Goal: Task Accomplishment & Management: Use online tool/utility

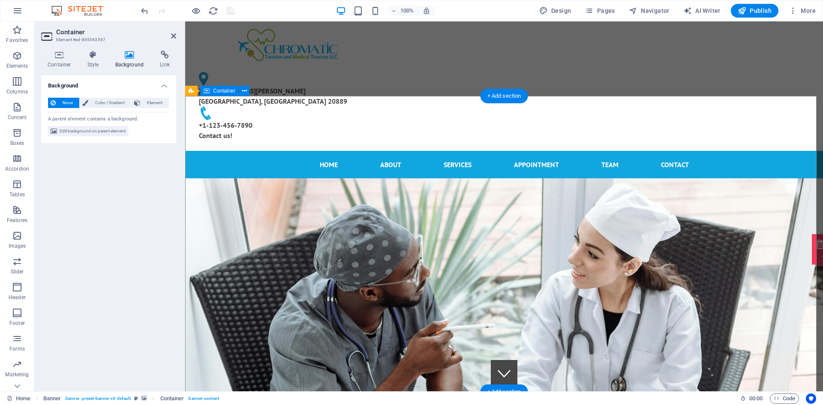
click at [189, 90] on icon at bounding box center [192, 91] width 6 height 10
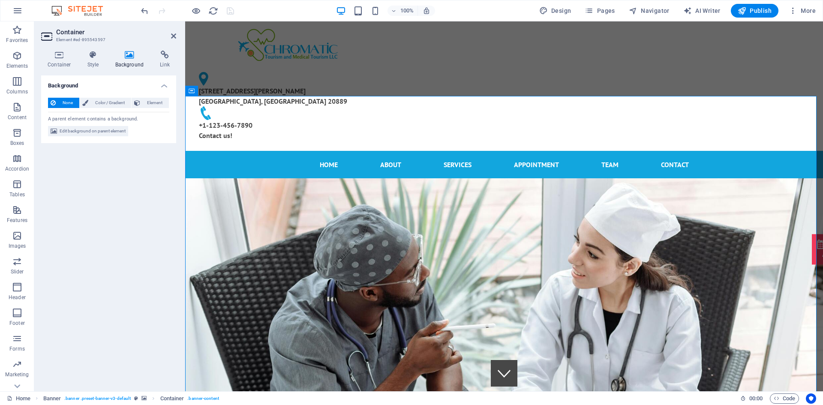
click at [125, 60] on h4 "Background" at bounding box center [131, 60] width 45 height 18
click at [153, 105] on span "Element" at bounding box center [155, 103] width 24 height 10
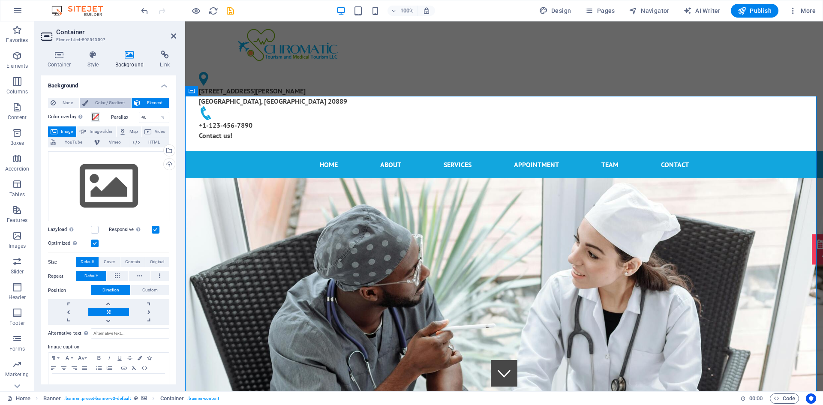
click at [113, 106] on span "Color / Gradient" at bounding box center [110, 103] width 38 height 10
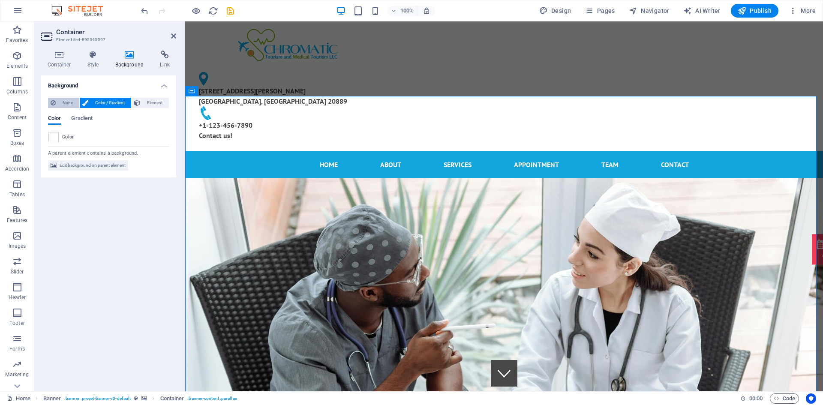
click at [67, 104] on span "None" at bounding box center [67, 103] width 18 height 10
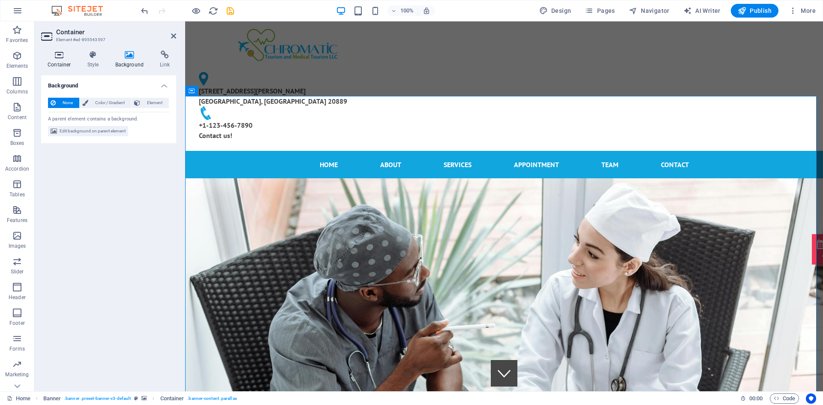
click at [53, 60] on h4 "Container" at bounding box center [61, 60] width 40 height 18
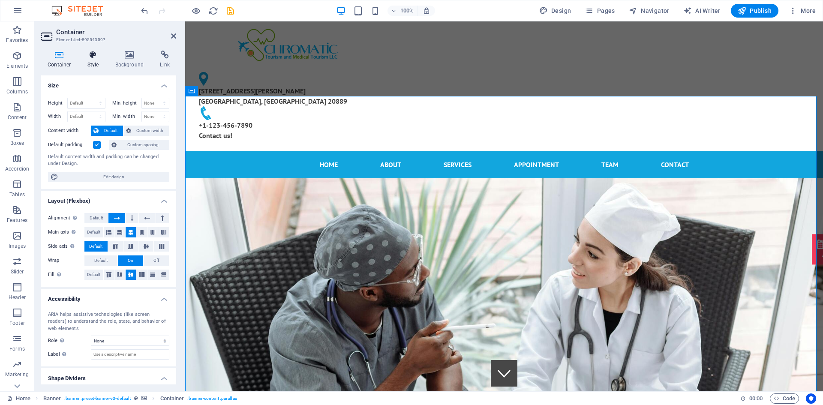
click at [101, 63] on h4 "Style" at bounding box center [95, 60] width 28 height 18
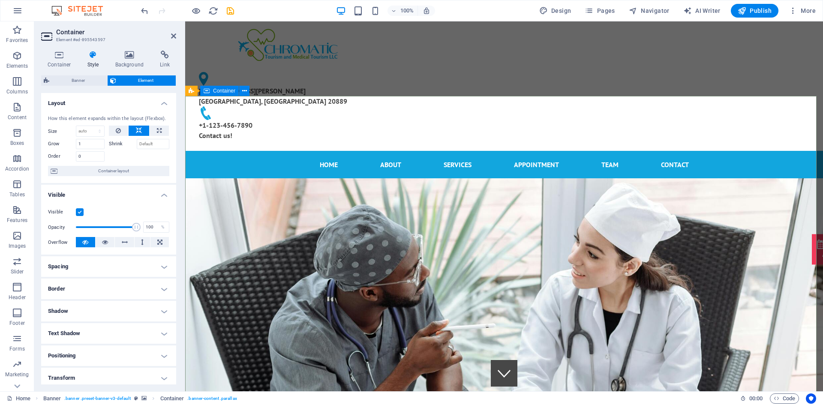
click at [224, 94] on div "Container" at bounding box center [219, 91] width 39 height 10
click at [192, 95] on icon at bounding box center [192, 91] width 6 height 10
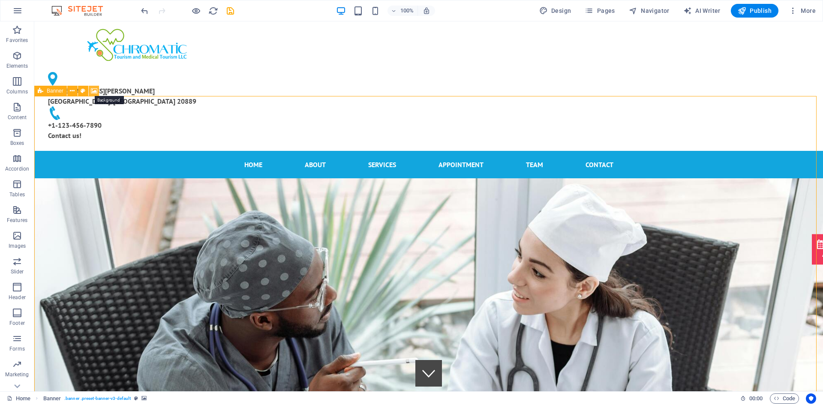
click at [96, 91] on icon at bounding box center [94, 91] width 6 height 9
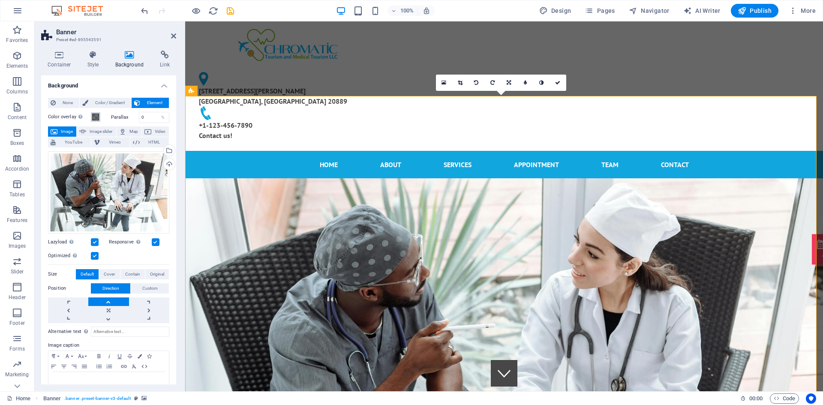
click at [96, 116] on span at bounding box center [95, 117] width 7 height 7
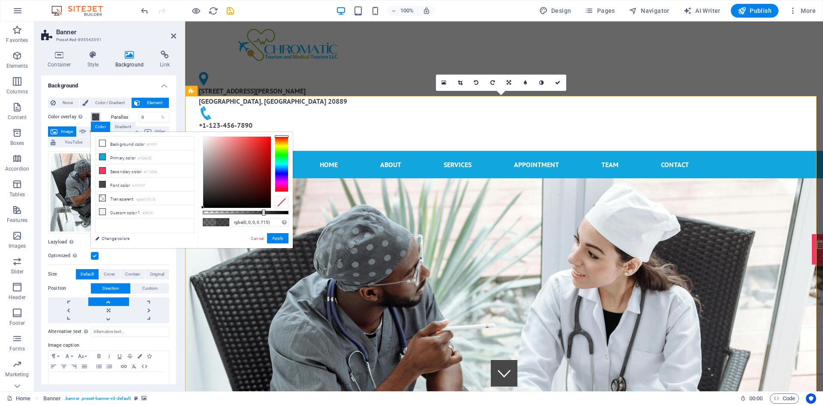
type input "rgba(0, 0, 0, 0.72)"
drag, startPoint x: 250, startPoint y: 212, endPoint x: 264, endPoint y: 212, distance: 14.2
click at [264, 212] on div at bounding box center [265, 213] width 3 height 6
click at [269, 239] on button "Apply" at bounding box center [277, 238] width 21 height 10
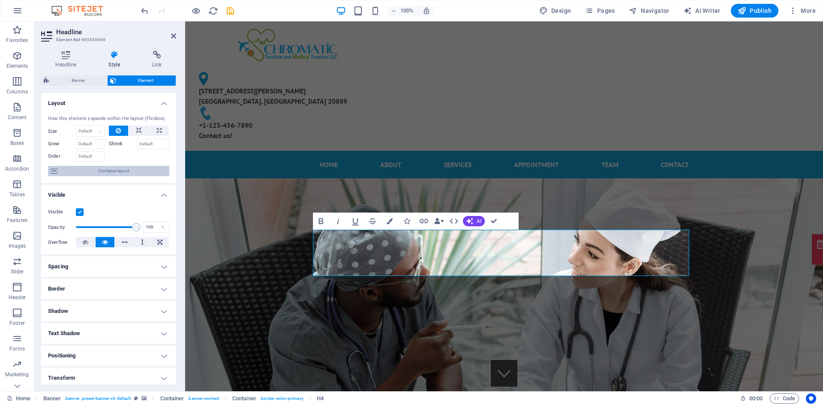
click at [120, 172] on span "Container layout" at bounding box center [113, 171] width 107 height 10
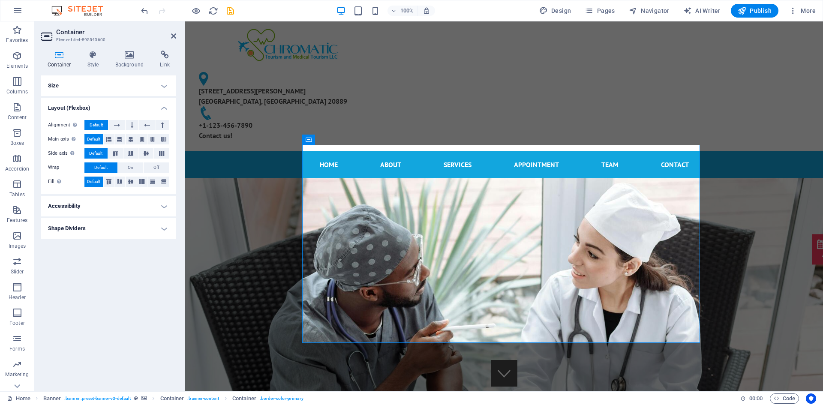
click at [92, 89] on h4 "Size" at bounding box center [108, 85] width 135 height 21
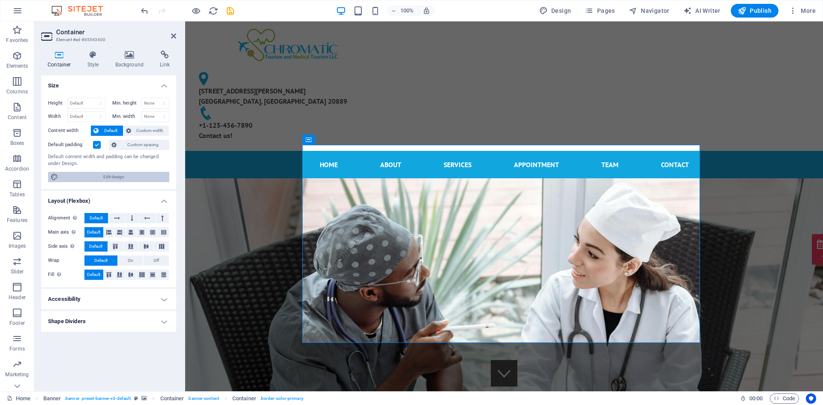
click at [115, 176] on span "Edit design" at bounding box center [114, 177] width 106 height 10
select select "rem"
select select "ease-in-out"
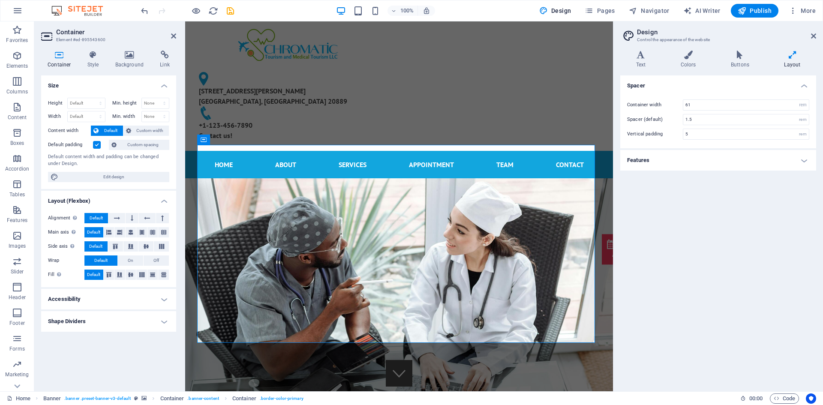
click at [684, 163] on h4 "Features" at bounding box center [718, 160] width 196 height 21
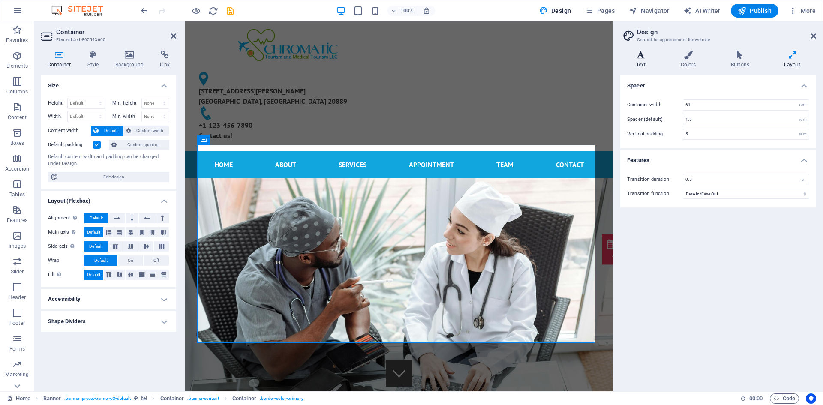
click at [631, 60] on h4 "Text" at bounding box center [642, 60] width 45 height 18
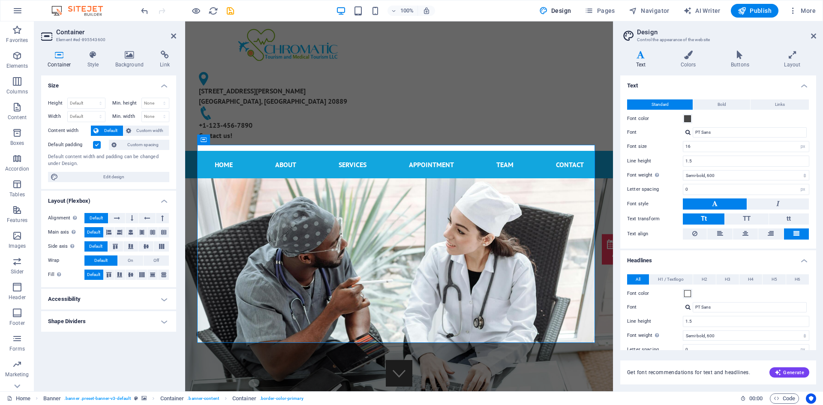
click at [722, 206] on button at bounding box center [715, 203] width 64 height 11
click at [708, 214] on button "Tt" at bounding box center [704, 218] width 42 height 11
click at [780, 200] on button at bounding box center [778, 203] width 62 height 11
click at [709, 207] on button at bounding box center [715, 203] width 64 height 11
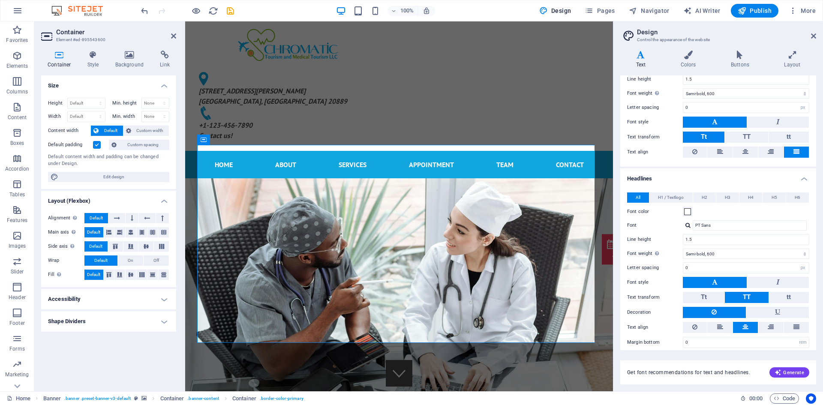
scroll to position [88, 0]
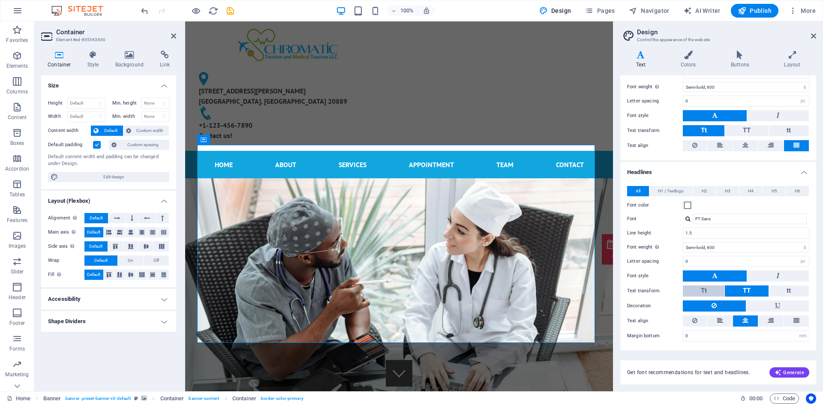
click at [709, 289] on button "Tt" at bounding box center [704, 290] width 42 height 11
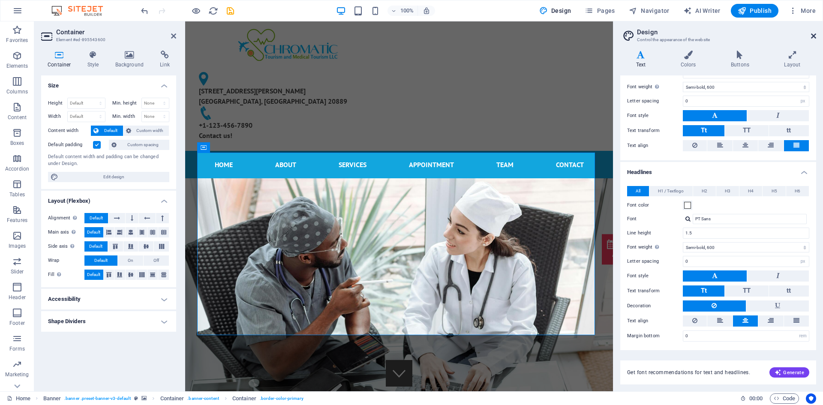
click at [814, 33] on icon at bounding box center [813, 36] width 5 height 7
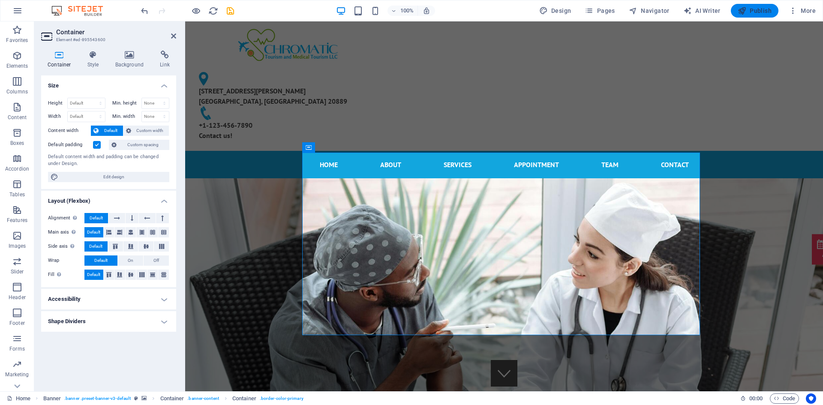
click at [765, 11] on span "Publish" at bounding box center [755, 10] width 34 height 9
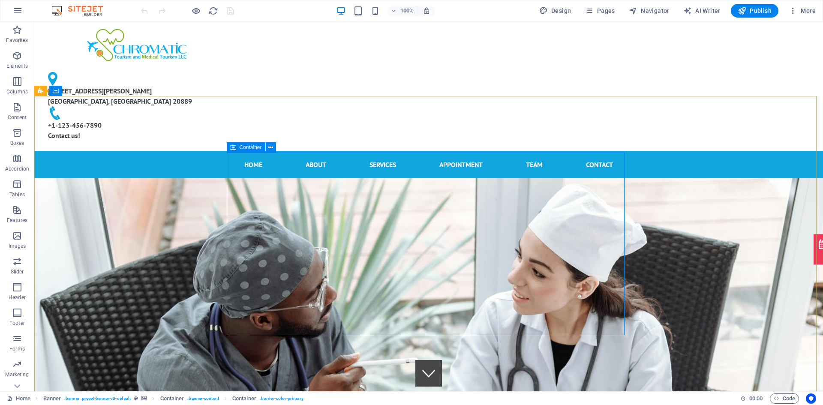
click at [250, 150] on span "Container" at bounding box center [251, 147] width 22 height 5
click at [230, 148] on icon at bounding box center [233, 147] width 6 height 10
click at [249, 147] on span "Container" at bounding box center [251, 147] width 22 height 5
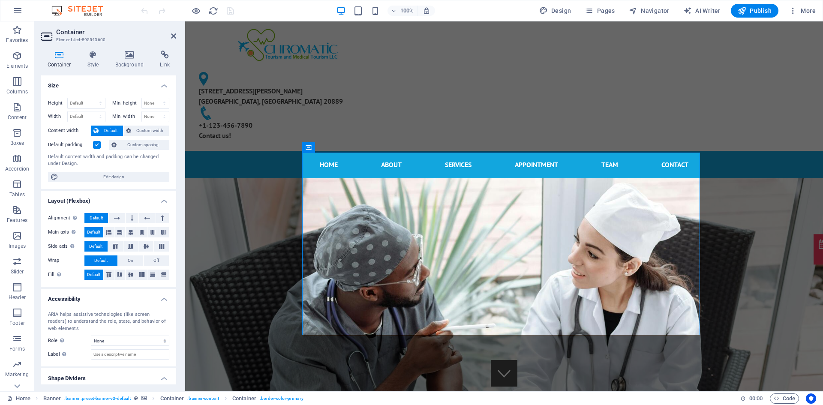
scroll to position [23, 0]
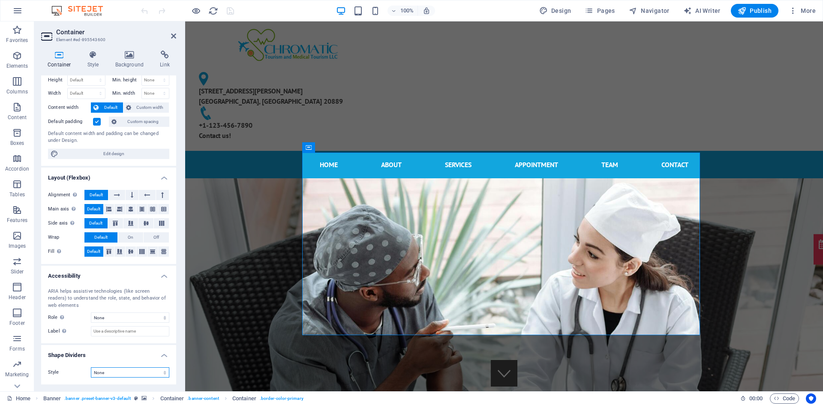
click at [118, 375] on select "None Triangle Square Diagonal Polygon 1 Polygon 2 Zigzag Multiple Zigzags Waves…" at bounding box center [130, 372] width 78 height 10
click at [87, 63] on h4 "Style" at bounding box center [95, 60] width 28 height 18
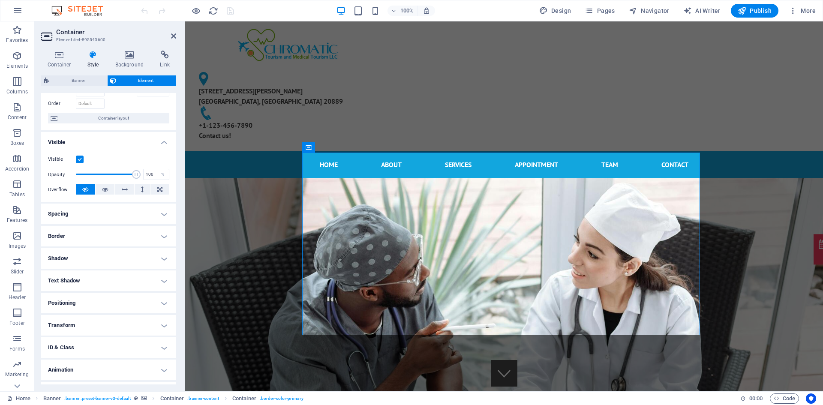
scroll to position [71, 0]
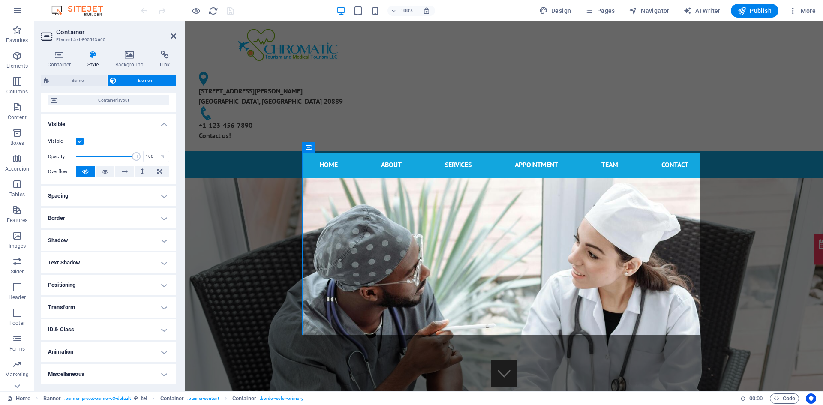
click at [122, 212] on h4 "Border" at bounding box center [108, 218] width 135 height 21
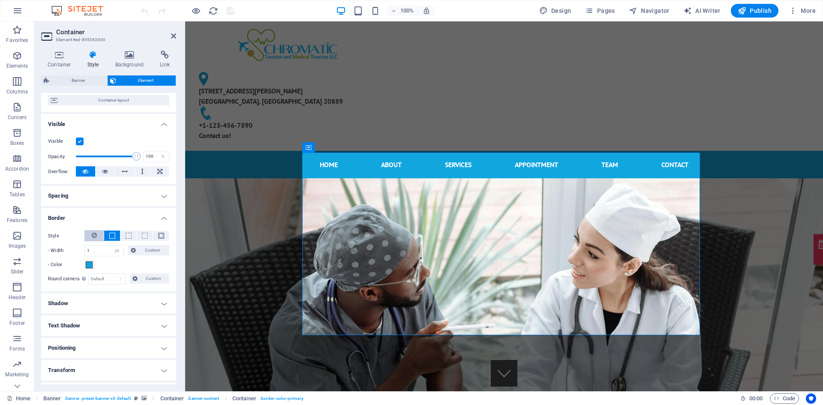
click at [97, 233] on button at bounding box center [93, 235] width 19 height 11
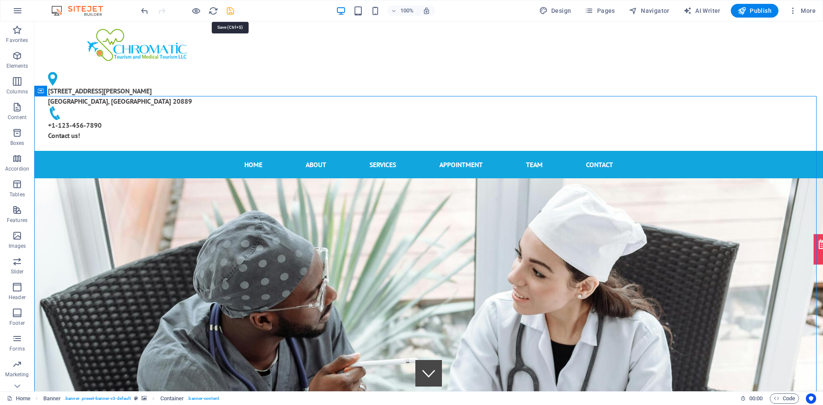
click at [226, 9] on icon "save" at bounding box center [230, 11] width 10 height 10
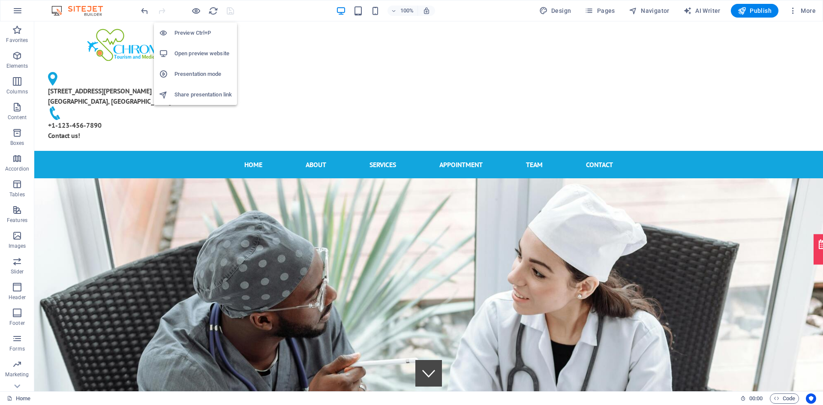
click at [194, 28] on h6 "Preview Ctrl+P" at bounding box center [202, 33] width 57 height 10
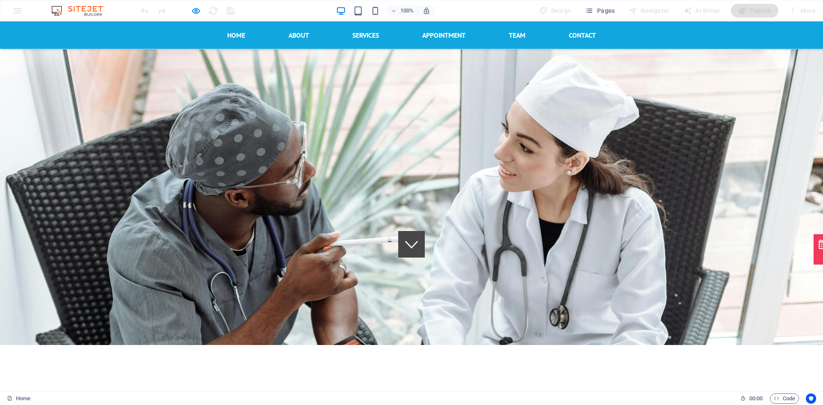
scroll to position [114, 0]
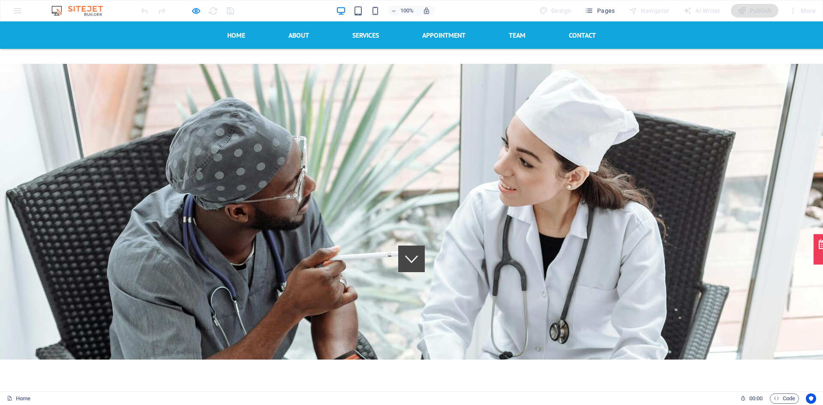
click at [406, 252] on icon at bounding box center [411, 258] width 13 height 13
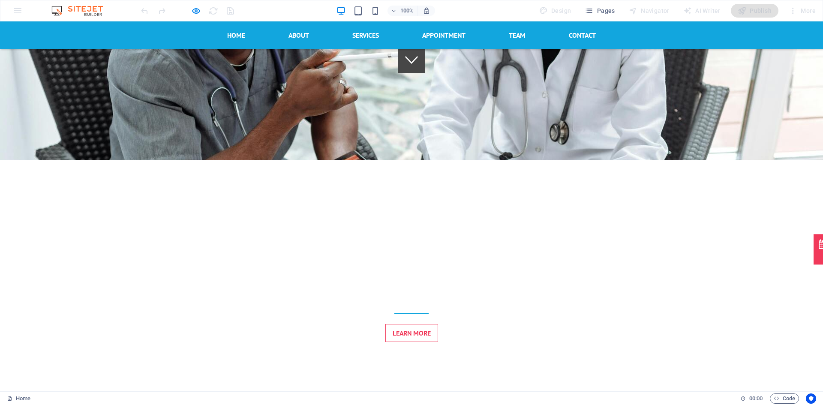
scroll to position [315, 0]
